Goal: Task Accomplishment & Management: Use online tool/utility

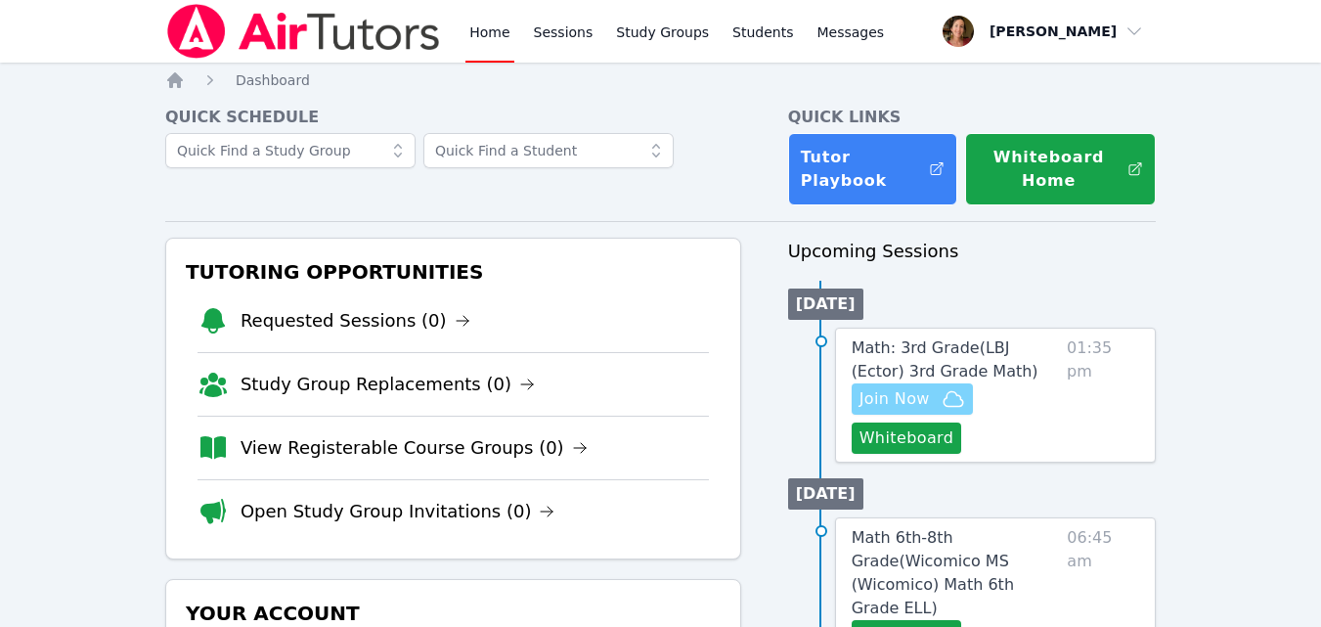
click at [884, 405] on span "Join Now" at bounding box center [895, 398] width 70 height 23
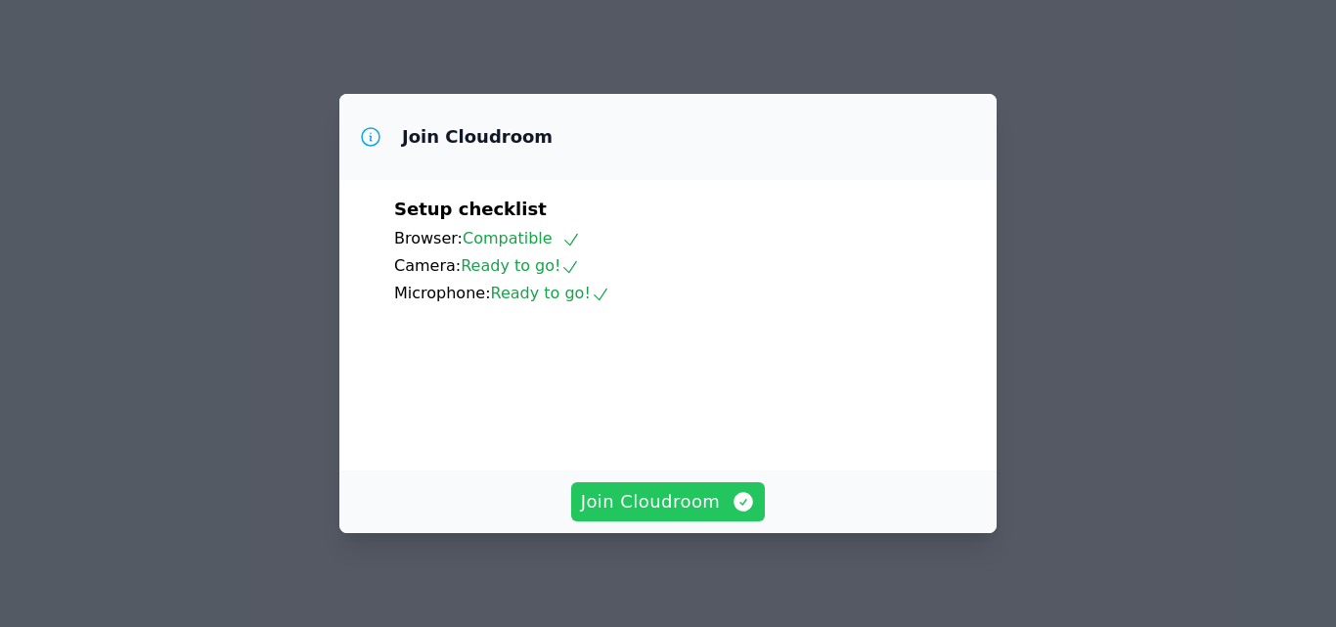
click at [728, 507] on span "Join Cloudroom" at bounding box center [668, 501] width 175 height 27
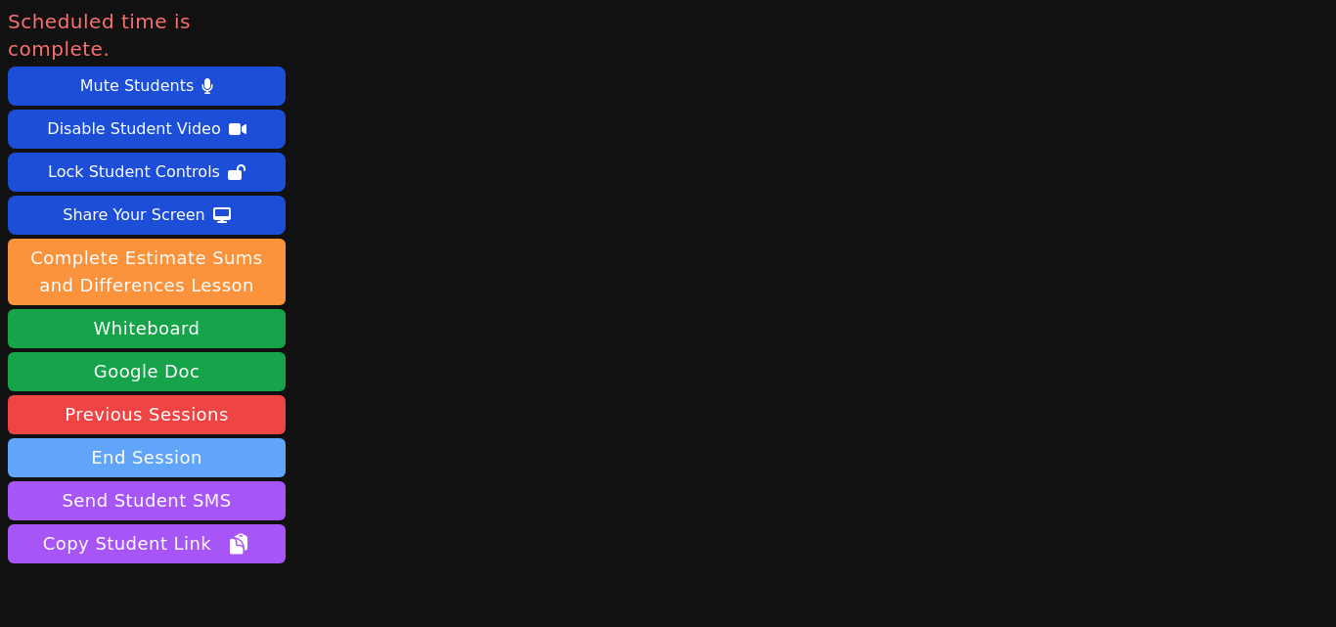
click at [227, 438] on button "End Session" at bounding box center [147, 457] width 278 height 39
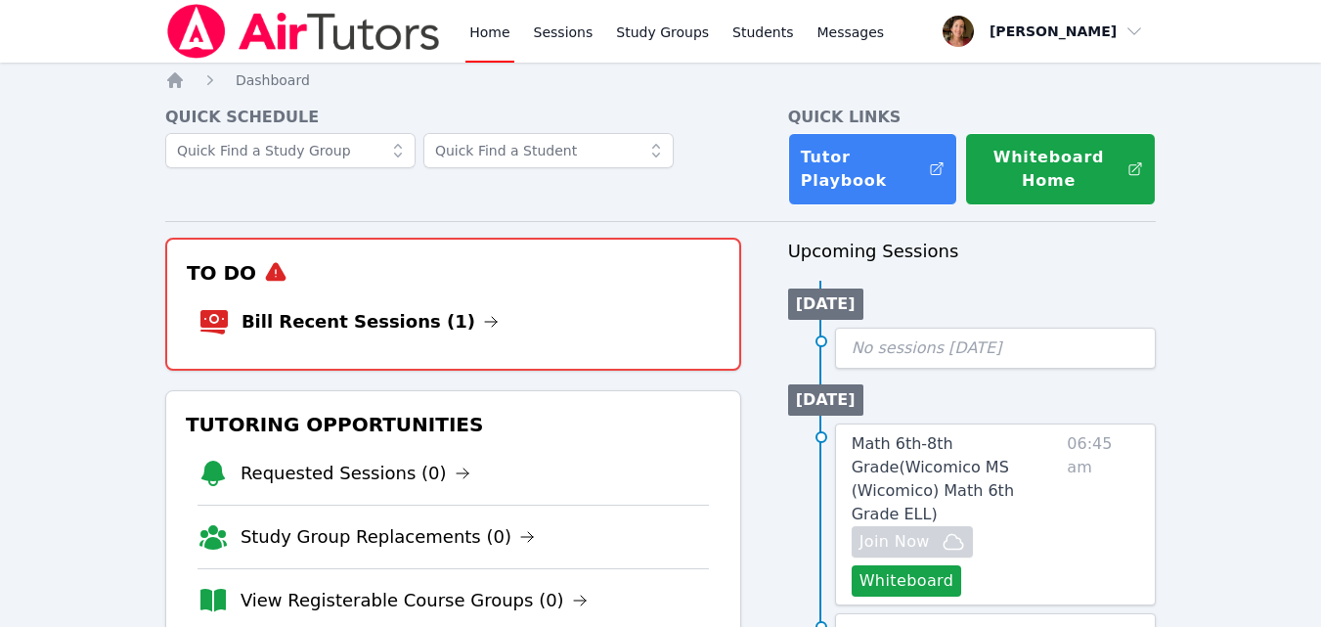
click at [235, 41] on img at bounding box center [303, 31] width 277 height 55
